Goal: Transaction & Acquisition: Purchase product/service

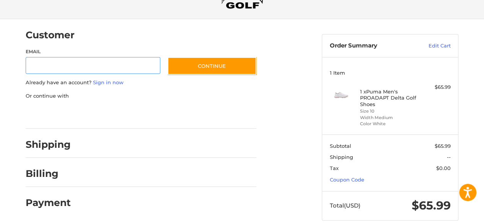
scroll to position [52, 0]
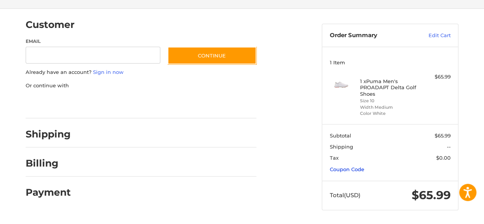
click at [351, 168] on link "Coupon Code" at bounding box center [347, 169] width 34 height 6
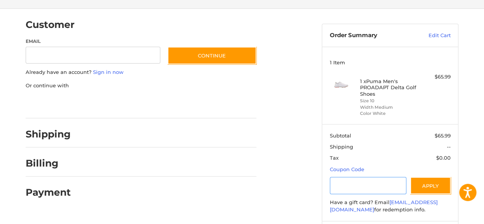
click at [355, 183] on input "Gift Certificate or Coupon Code" at bounding box center [368, 185] width 77 height 17
type input "**********"
click at [420, 188] on button "Apply" at bounding box center [430, 185] width 41 height 17
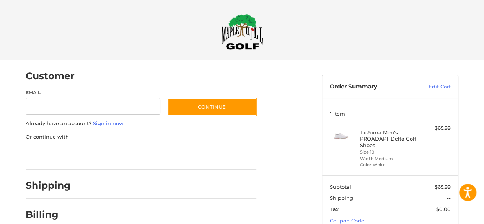
scroll to position [0, 0]
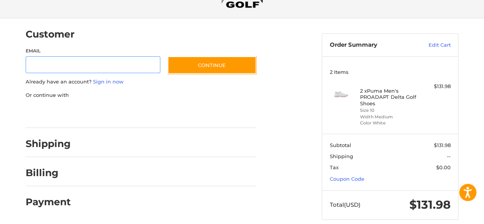
scroll to position [52, 0]
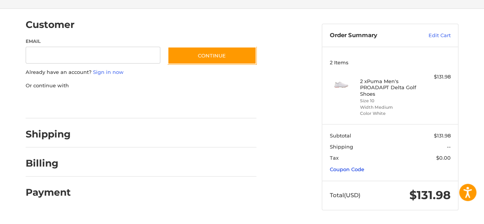
click at [360, 169] on link "Coupon Code" at bounding box center [347, 169] width 34 height 6
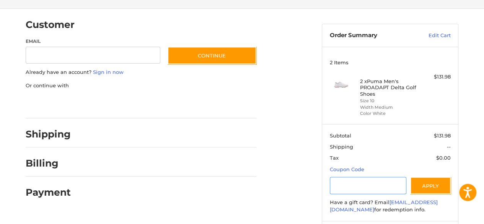
click at [346, 183] on input "Gift Certificate or Coupon Code" at bounding box center [368, 185] width 77 height 17
type input "*********"
click at [426, 181] on button "Apply" at bounding box center [430, 185] width 41 height 17
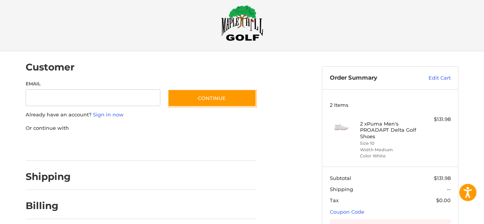
scroll to position [38, 0]
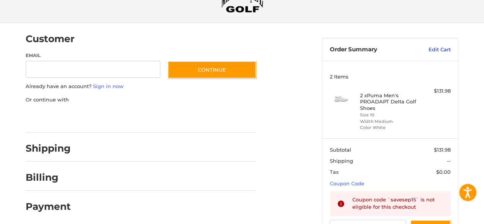
click at [433, 49] on link "Edit Cart" at bounding box center [431, 50] width 39 height 8
